Goal: Transaction & Acquisition: Purchase product/service

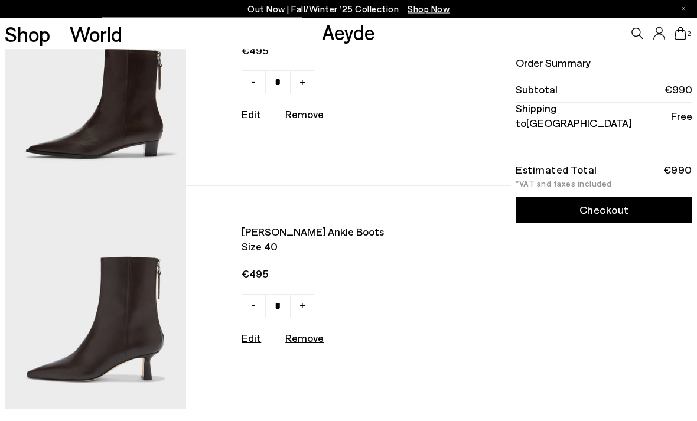
scroll to position [60, 0]
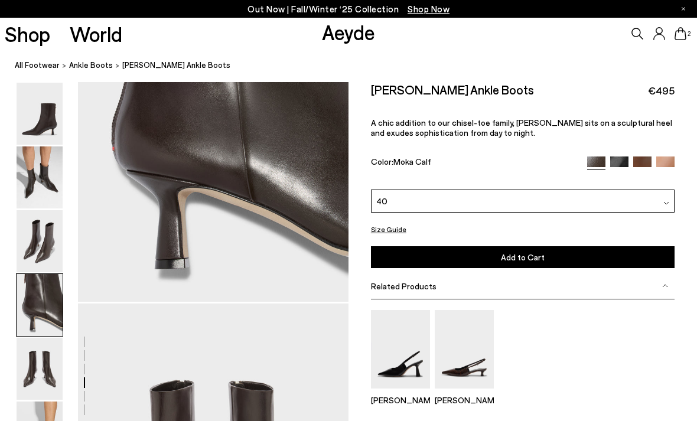
scroll to position [1227, 0]
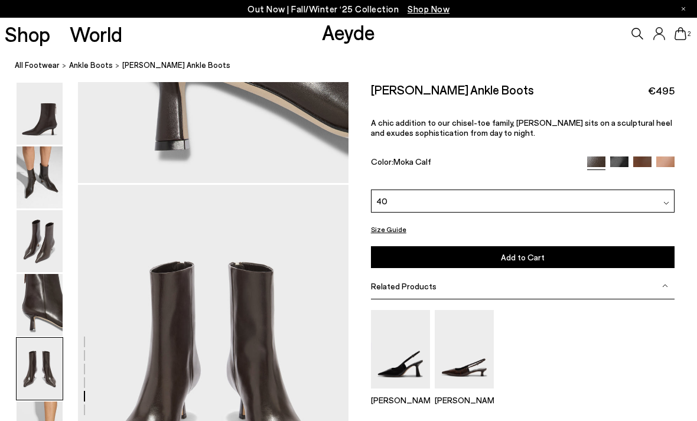
scroll to position [1446, 0]
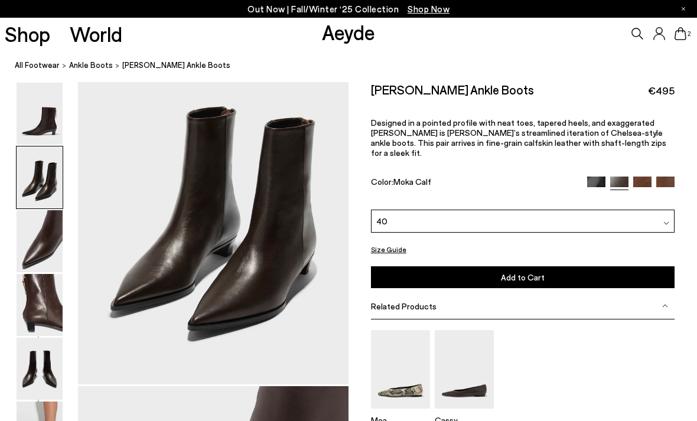
scroll to position [362, 0]
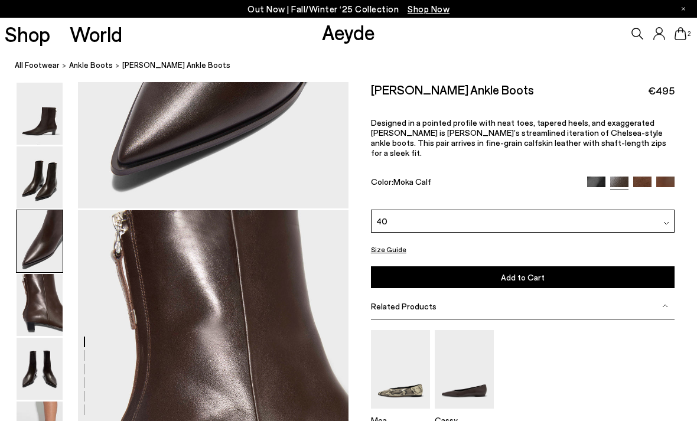
scroll to position [958, 0]
